Goal: Register for event/course

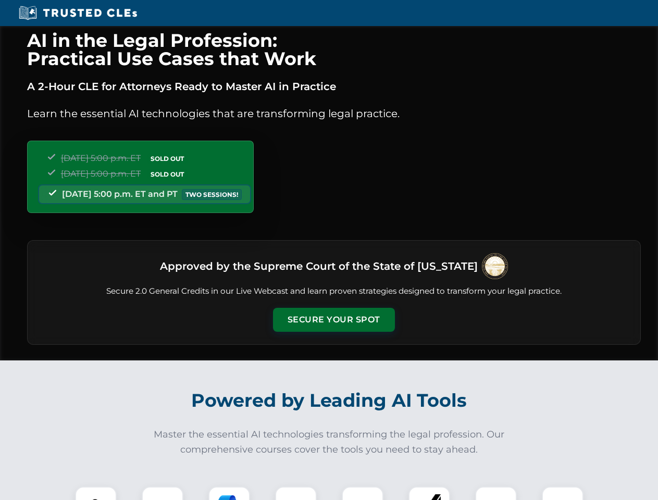
click at [333, 320] on button "Secure Your Spot" at bounding box center [334, 320] width 122 height 24
click at [96, 493] on img at bounding box center [96, 507] width 30 height 30
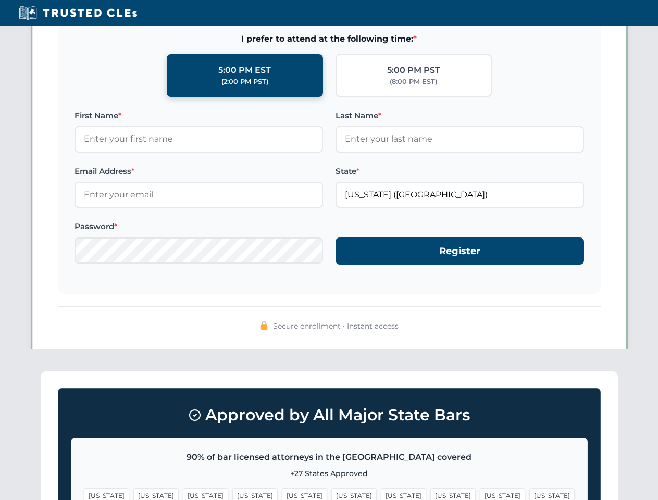
click at [381, 493] on span "[US_STATE]" at bounding box center [403, 495] width 45 height 15
click at [480, 493] on span "[US_STATE]" at bounding box center [502, 495] width 45 height 15
